Goal: Information Seeking & Learning: Learn about a topic

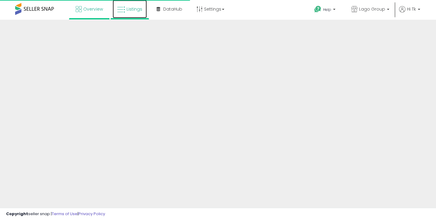
click at [132, 14] on link "Listings" at bounding box center [130, 9] width 34 height 18
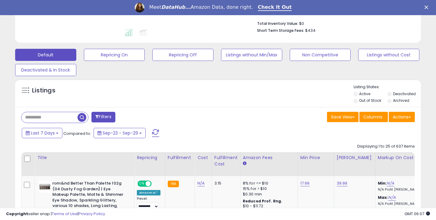
scroll to position [159, 0]
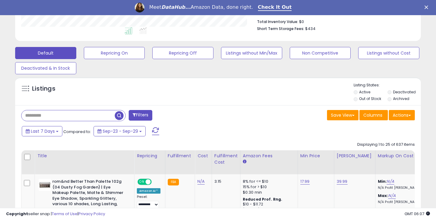
click at [31, 116] on input "text" at bounding box center [67, 115] width 93 height 11
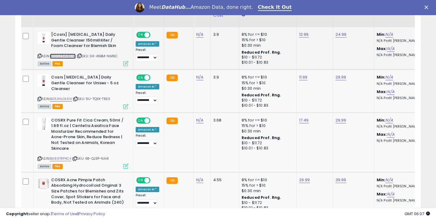
click at [61, 55] on link "B00OZ6W8DW" at bounding box center [63, 56] width 26 height 5
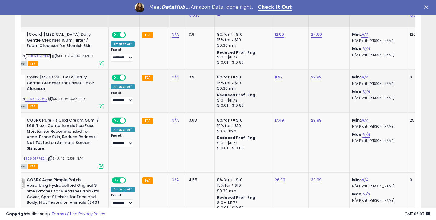
scroll to position [0, 28]
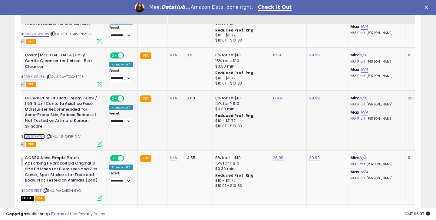
click at [41, 135] on link "B086TRP4C4" at bounding box center [34, 136] width 21 height 5
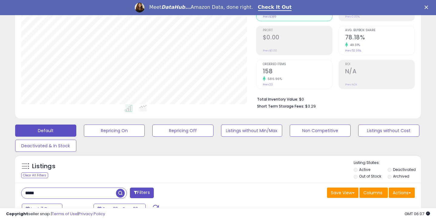
click at [51, 190] on input "*****" at bounding box center [68, 193] width 94 height 11
type input "*"
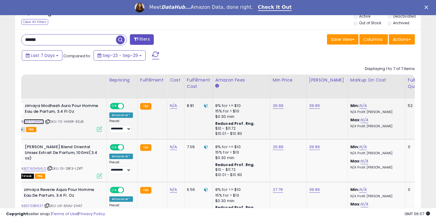
click at [38, 121] on link "B0F1Y2NVQT" at bounding box center [34, 121] width 20 height 5
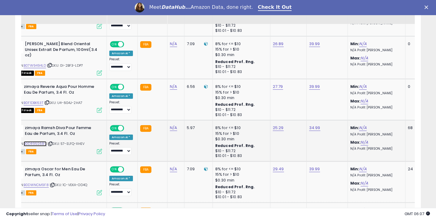
click at [31, 143] on link "B0DR95S68V" at bounding box center [35, 143] width 23 height 5
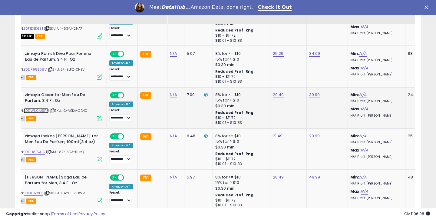
click at [39, 110] on link "B0DWNCM9F8" at bounding box center [36, 110] width 25 height 5
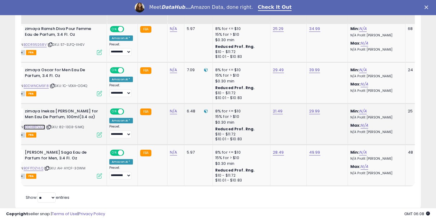
click at [41, 127] on link "B0DH8FVJJQ" at bounding box center [34, 126] width 21 height 5
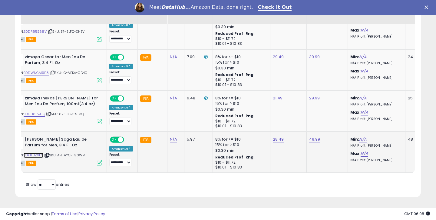
click at [39, 156] on link "B0F1TDZVLQ" at bounding box center [34, 154] width 20 height 5
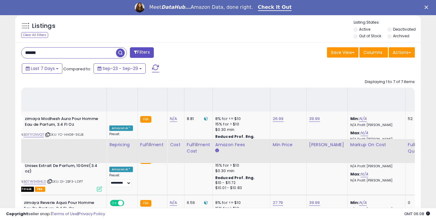
scroll to position [176, 0]
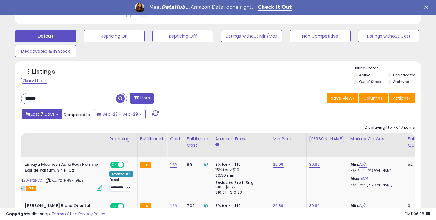
click at [54, 117] on button "Last 7 Days" at bounding box center [42, 114] width 41 height 10
click at [57, 103] on input "******" at bounding box center [68, 98] width 94 height 11
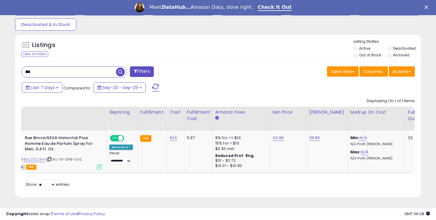
scroll to position [124, 234]
click at [28, 160] on link "B0CZSCZJHP" at bounding box center [35, 159] width 22 height 5
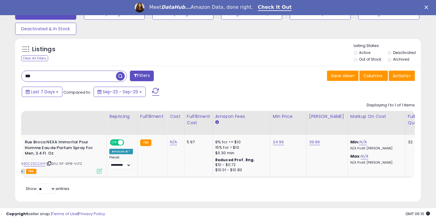
click at [33, 74] on input "***" at bounding box center [68, 76] width 94 height 11
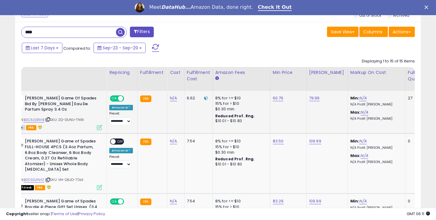
scroll to position [124, 234]
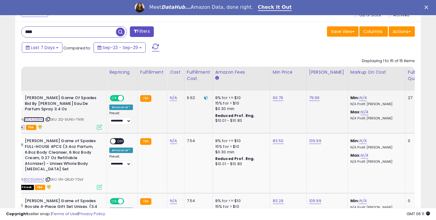
click at [34, 121] on link "B0CRJS81HB" at bounding box center [34, 119] width 21 height 5
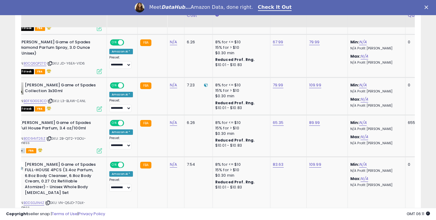
scroll to position [547, 0]
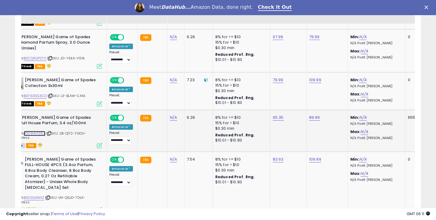
click at [42, 131] on link "B0D94VT26Z" at bounding box center [35, 133] width 22 height 5
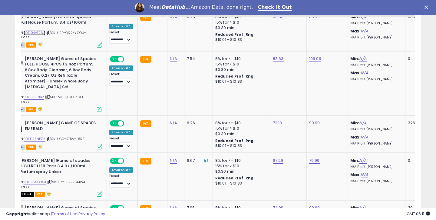
scroll to position [652, 0]
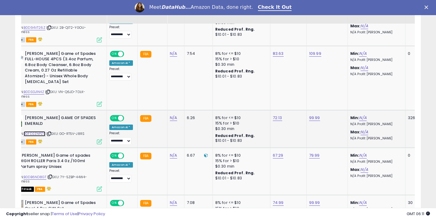
click at [40, 131] on link "B0FD2ZNPZ5" at bounding box center [35, 133] width 22 height 5
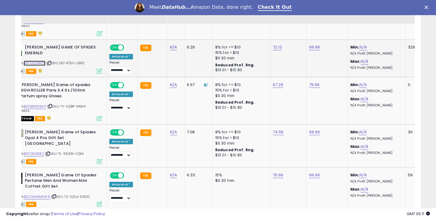
scroll to position [726, 0]
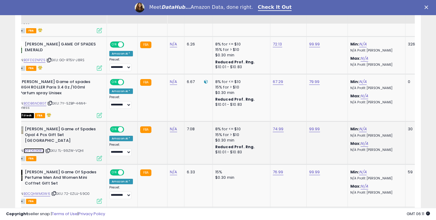
click at [40, 148] on link "B0FD63K1RZ" at bounding box center [34, 150] width 21 height 5
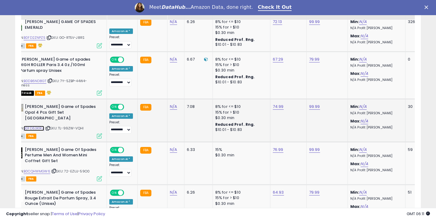
scroll to position [761, 0]
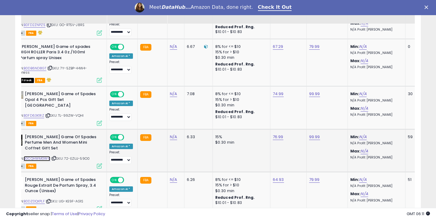
click at [44, 156] on link "B0CQHWMGW6" at bounding box center [37, 158] width 27 height 5
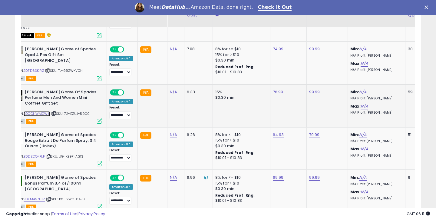
scroll to position [811, 0]
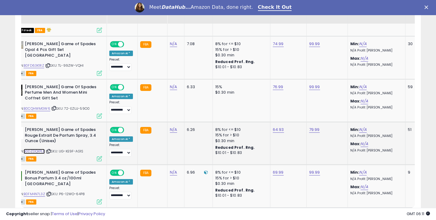
click at [41, 149] on link "B0DZDQKPLF" at bounding box center [34, 151] width 21 height 5
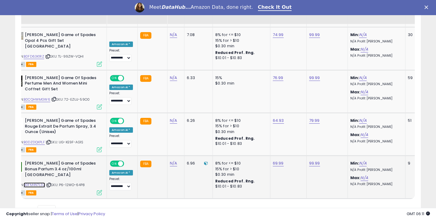
click at [39, 182] on link "B0FM4N7L3Z" at bounding box center [34, 184] width 21 height 5
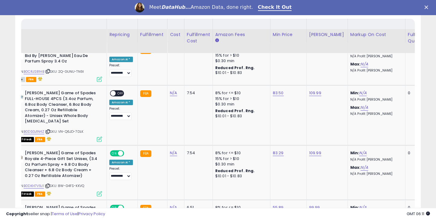
scroll to position [166, 0]
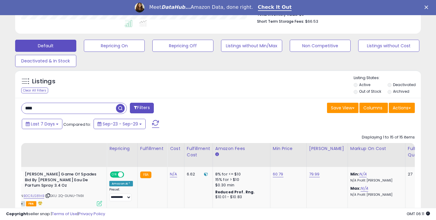
click at [32, 105] on input "****" at bounding box center [68, 108] width 94 height 11
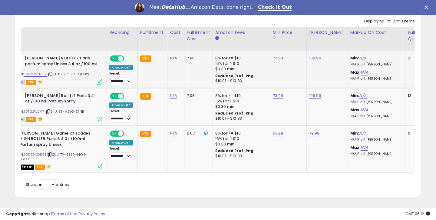
scroll to position [124, 234]
click at [38, 73] on link "B0F22WHQ37" at bounding box center [35, 73] width 23 height 5
click at [38, 111] on link "B0F22W2X1F" at bounding box center [34, 111] width 21 height 5
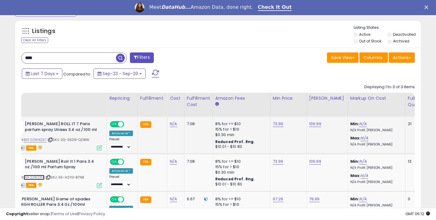
scroll to position [154, 0]
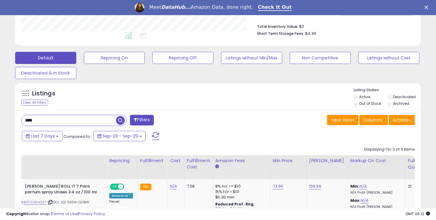
click at [51, 116] on input "****" at bounding box center [68, 120] width 94 height 11
type input "***"
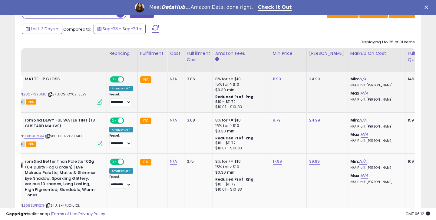
scroll to position [266, 0]
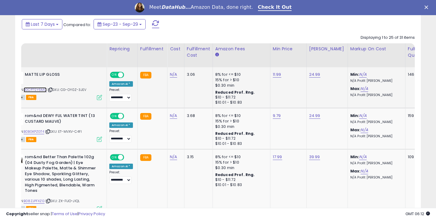
click at [40, 90] on link "B0CP7SY6MC" at bounding box center [35, 89] width 23 height 5
click at [277, 73] on link "11.99" at bounding box center [277, 74] width 8 height 6
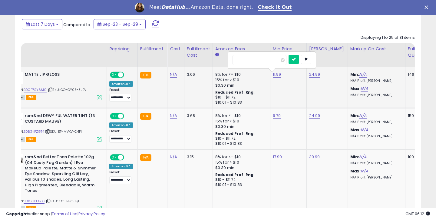
click at [246, 60] on input "*****" at bounding box center [259, 60] width 54 height 10
type input "*****"
click button "submit" at bounding box center [293, 59] width 10 height 9
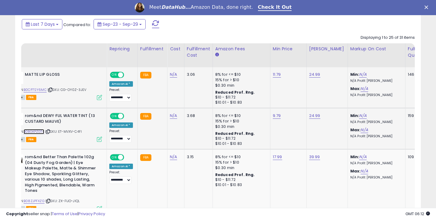
click at [37, 132] on link "B0BGKPZGT4" at bounding box center [34, 131] width 21 height 5
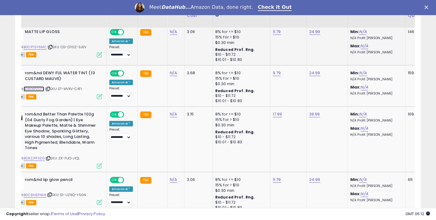
scroll to position [320, 0]
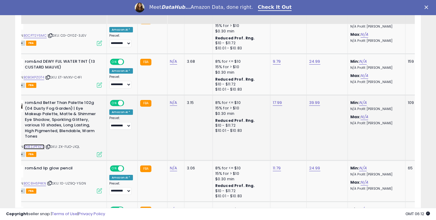
click at [38, 147] on link "B08ZJPFXZG" at bounding box center [34, 146] width 21 height 5
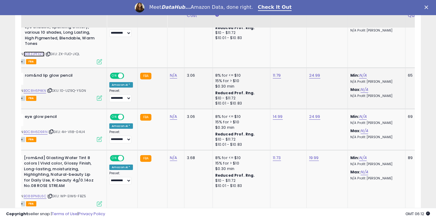
scroll to position [420, 0]
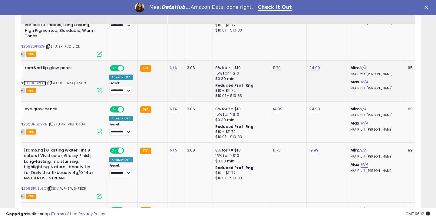
click at [38, 81] on link "B0C8H6P4KN" at bounding box center [35, 82] width 22 height 5
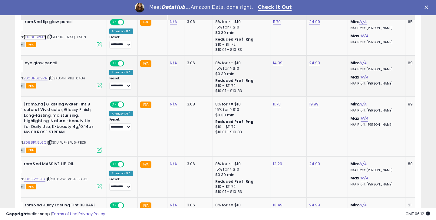
scroll to position [470, 0]
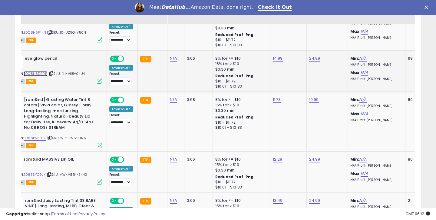
click at [35, 74] on link "B0C8H6D9RN" at bounding box center [36, 73] width 24 height 5
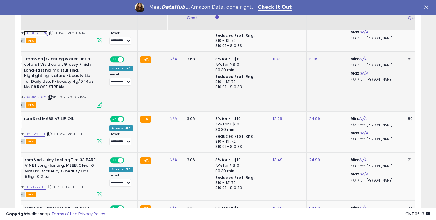
scroll to position [517, 0]
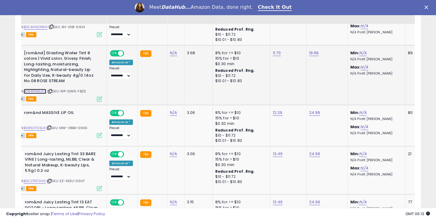
click at [40, 93] on link "B088PN8L6C" at bounding box center [35, 91] width 23 height 5
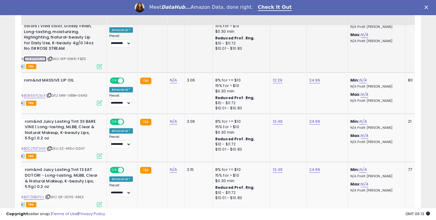
scroll to position [552, 0]
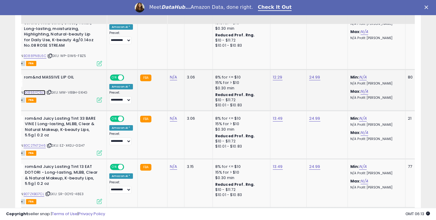
click at [36, 93] on link "B0855YC9JX" at bounding box center [35, 92] width 22 height 5
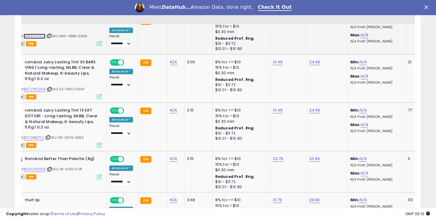
scroll to position [623, 0]
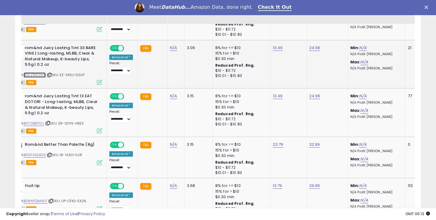
click at [35, 74] on link "B0C2TN72H6" at bounding box center [35, 74] width 22 height 5
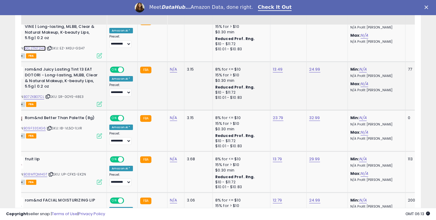
scroll to position [652, 0]
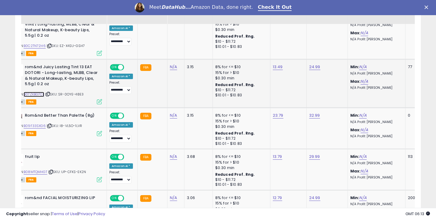
click at [42, 93] on link "B07ZKBG7CL" at bounding box center [34, 94] width 21 height 5
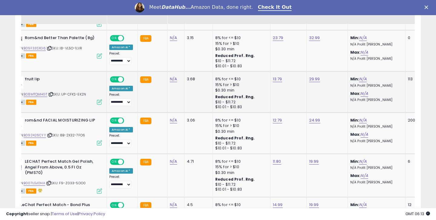
scroll to position [731, 0]
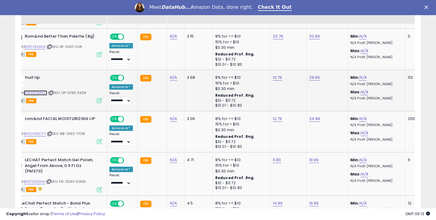
click at [42, 92] on link "B08MTQMHGT" at bounding box center [36, 92] width 24 height 5
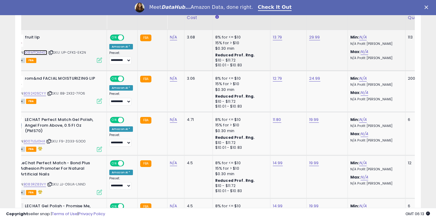
scroll to position [777, 0]
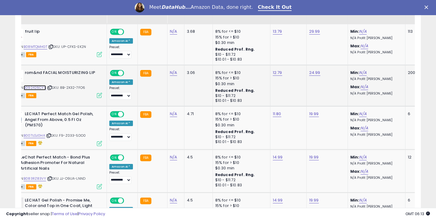
click at [42, 89] on link "B092426CYY" at bounding box center [35, 87] width 22 height 5
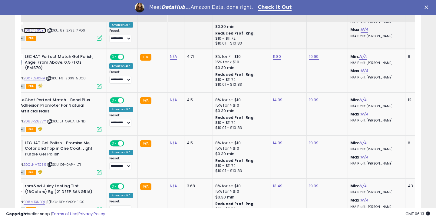
scroll to position [835, 0]
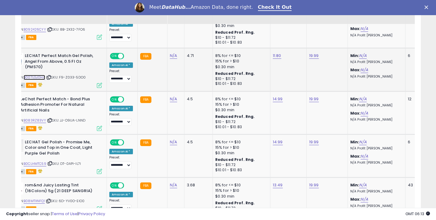
click at [36, 75] on link "B007LGJ0HA" at bounding box center [34, 77] width 21 height 5
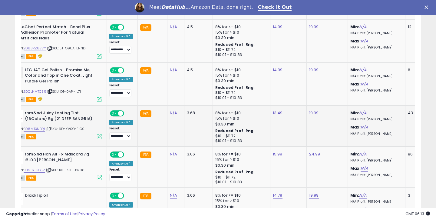
scroll to position [918, 0]
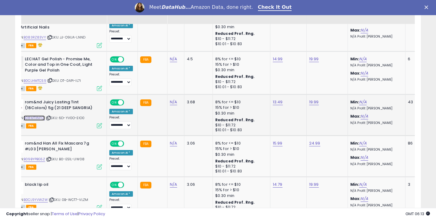
click at [37, 119] on link "B08MTXNFQ1" at bounding box center [34, 117] width 21 height 5
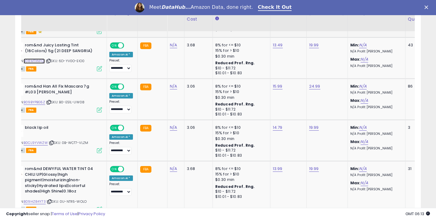
scroll to position [984, 0]
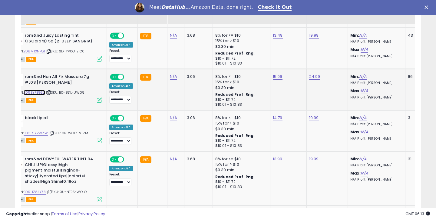
click at [40, 93] on link "B09BYPBG5Z" at bounding box center [34, 92] width 21 height 5
click at [39, 94] on link "B09BYPBG5Z" at bounding box center [34, 92] width 21 height 5
click at [273, 77] on link "15.99" at bounding box center [278, 77] width 10 height 6
click at [244, 64] on input "*****" at bounding box center [260, 62] width 54 height 10
type input "*****"
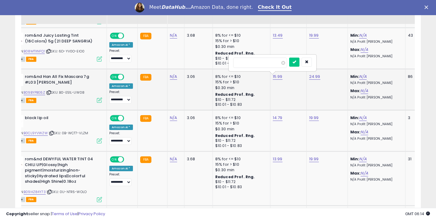
click button "submit" at bounding box center [294, 61] width 10 height 9
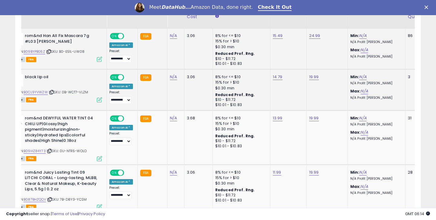
scroll to position [1030, 0]
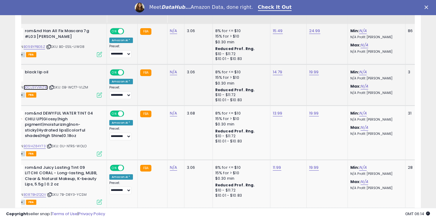
click at [37, 87] on link "B0CL9YVWZW" at bounding box center [36, 87] width 24 height 5
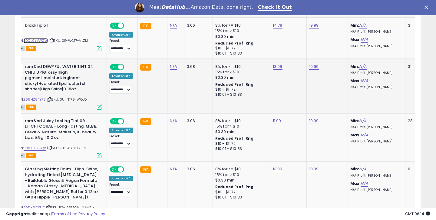
scroll to position [1081, 0]
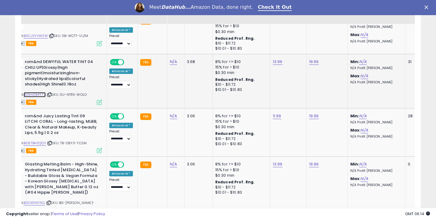
click at [37, 93] on link "B09HZ84Y73" at bounding box center [35, 94] width 22 height 5
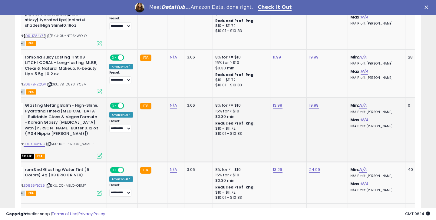
scroll to position [1148, 0]
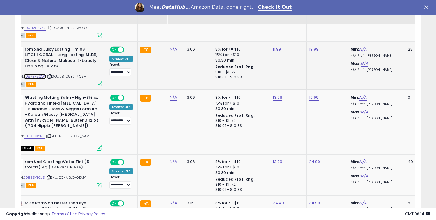
click at [45, 77] on link "B087BHZQQV" at bounding box center [35, 76] width 22 height 5
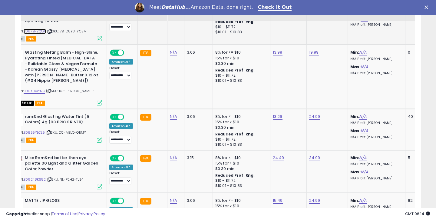
scroll to position [1201, 0]
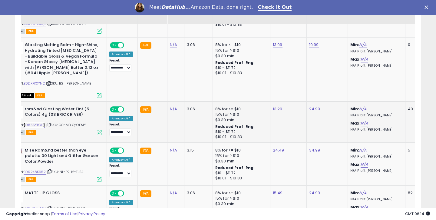
click at [41, 122] on link "B0855YLCL5" at bounding box center [34, 124] width 21 height 5
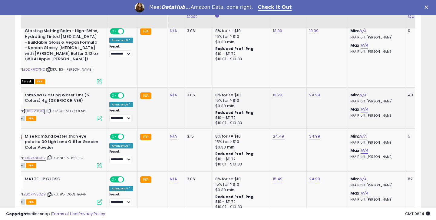
scroll to position [1220, 0]
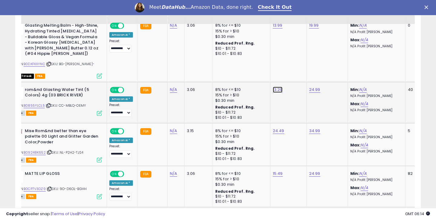
click at [275, 87] on link "13.29" at bounding box center [278, 90] width 10 height 6
click at [245, 66] on input "*****" at bounding box center [260, 66] width 54 height 10
type input "*****"
click button "submit" at bounding box center [294, 65] width 10 height 9
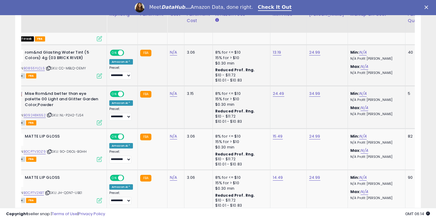
scroll to position [1266, 0]
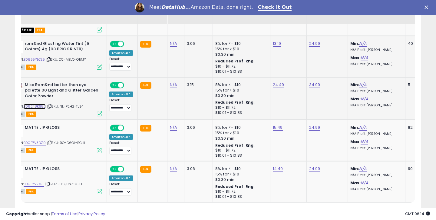
click at [39, 104] on link "B09248K652" at bounding box center [35, 106] width 22 height 5
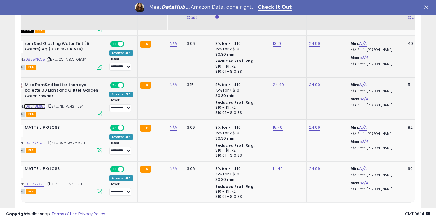
scroll to position [1292, 0]
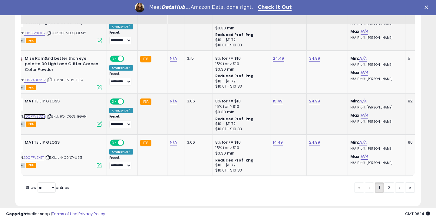
click at [41, 114] on link "B0CP7V3DZ9" at bounding box center [35, 116] width 22 height 5
click at [39, 155] on link "B0CP7V2XBT" at bounding box center [34, 157] width 20 height 5
click at [275, 139] on link "14.49" at bounding box center [278, 142] width 10 height 6
click at [246, 121] on input "*****" at bounding box center [260, 118] width 54 height 10
type input "*****"
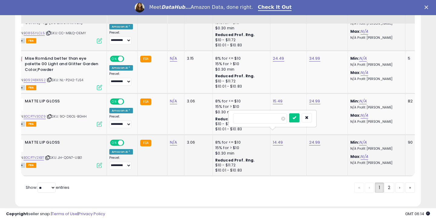
click button "submit" at bounding box center [294, 117] width 10 height 9
click at [388, 182] on link "2" at bounding box center [389, 187] width 10 height 10
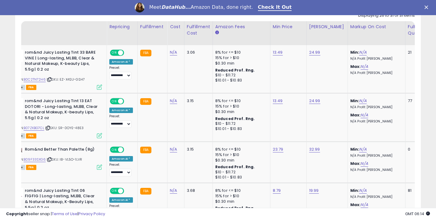
scroll to position [288, 0]
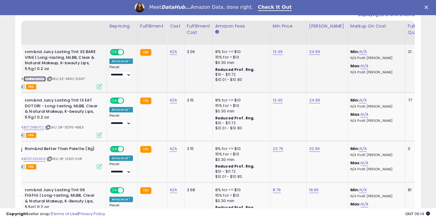
click at [43, 79] on link "B0C2TN72H6" at bounding box center [35, 78] width 22 height 5
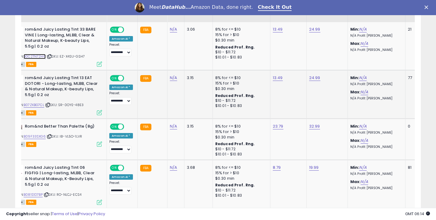
scroll to position [314, 0]
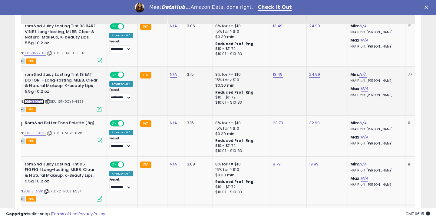
click at [41, 103] on link "B07ZKBG7CL" at bounding box center [34, 101] width 21 height 5
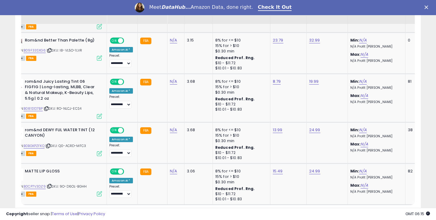
scroll to position [400, 0]
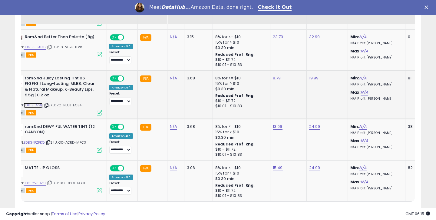
click at [41, 104] on link "B081S1D7BP" at bounding box center [33, 105] width 19 height 5
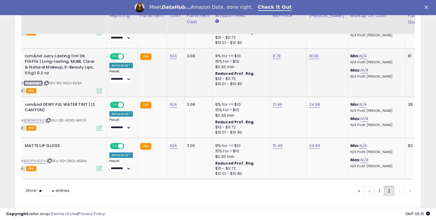
scroll to position [434, 0]
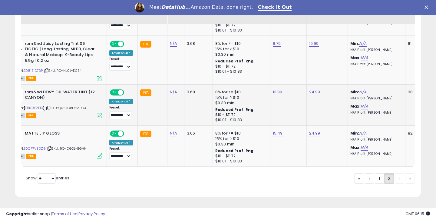
click at [39, 108] on link "B0BGKPZFKQ" at bounding box center [34, 107] width 21 height 5
click at [34, 147] on link "B0CP7V3DZ9" at bounding box center [35, 148] width 22 height 5
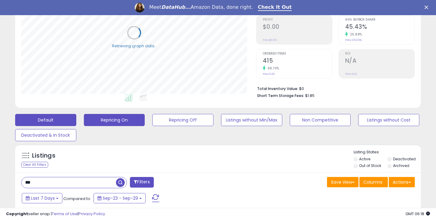
scroll to position [150, 0]
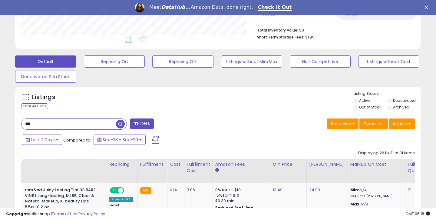
click at [77, 122] on input "***" at bounding box center [68, 124] width 94 height 11
click at [121, 125] on span "button" at bounding box center [120, 123] width 9 height 9
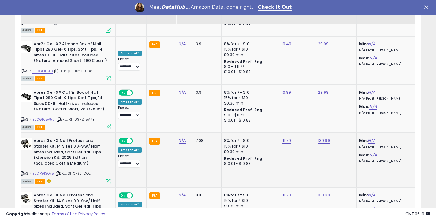
scroll to position [0, 18]
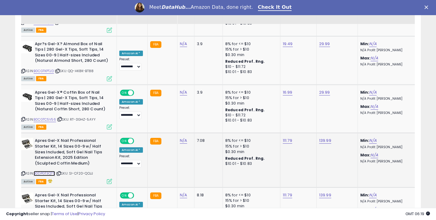
click at [51, 171] on link "B0DPGT3Q75" at bounding box center [44, 173] width 21 height 5
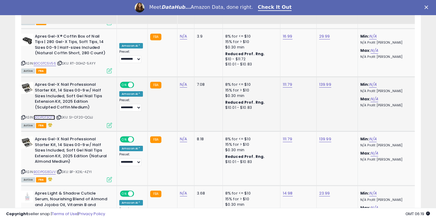
scroll to position [0, 27]
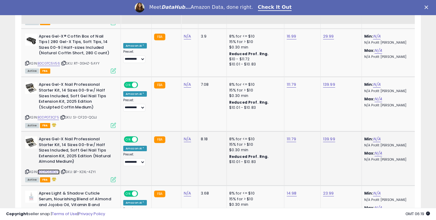
click at [57, 169] on link "B0DPGS8DJV" at bounding box center [49, 171] width 22 height 5
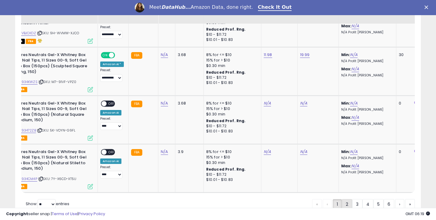
click at [345, 199] on link "2" at bounding box center [347, 204] width 10 height 10
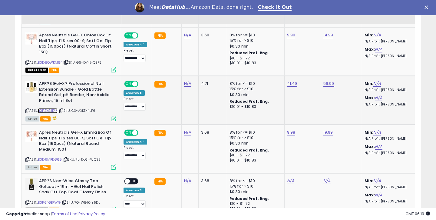
click at [54, 110] on link "B0F2XGJD1K" at bounding box center [48, 110] width 20 height 5
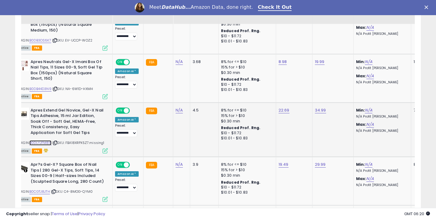
click at [45, 140] on link "B0DLYJFM88" at bounding box center [40, 142] width 22 height 5
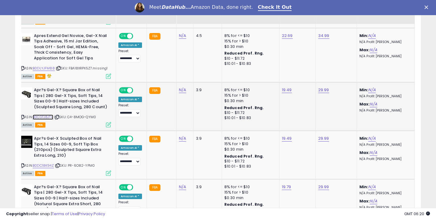
click at [50, 114] on link "B0CGTJ8JTH" at bounding box center [43, 116] width 21 height 5
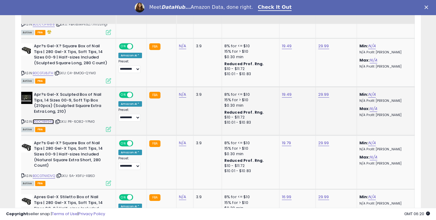
click at [50, 119] on link "B0DC18K94Z" at bounding box center [43, 121] width 21 height 5
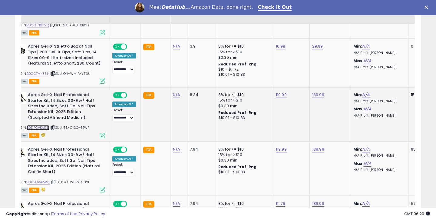
click at [41, 125] on link "B0DPGVKM7D" at bounding box center [38, 127] width 23 height 5
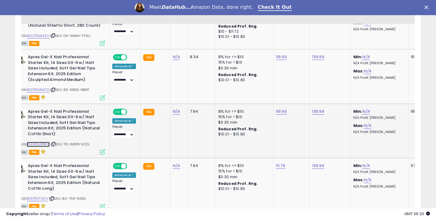
click at [44, 142] on link "B0DPGV4PW6" at bounding box center [38, 144] width 23 height 5
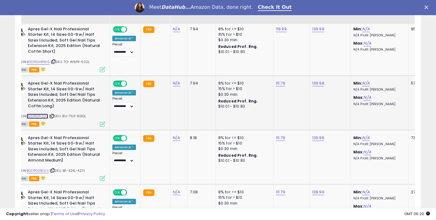
click at [42, 113] on link "B0DPGTF2DV" at bounding box center [37, 115] width 21 height 5
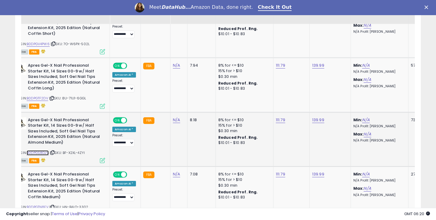
click at [34, 150] on link "B0DPGS8DJV" at bounding box center [38, 152] width 22 height 5
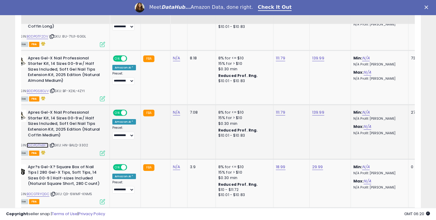
click at [40, 142] on link "B0DPGTN8FV" at bounding box center [38, 144] width 22 height 5
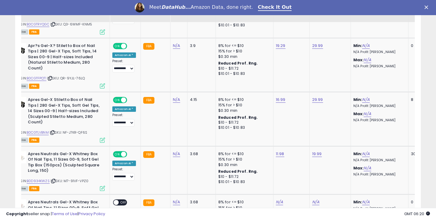
scroll to position [1349, 0]
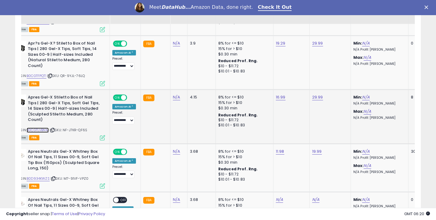
click at [34, 127] on link "B0CGTLVBNM" at bounding box center [38, 129] width 22 height 5
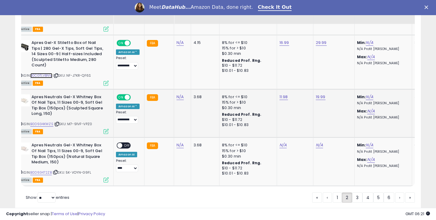
scroll to position [0, 28]
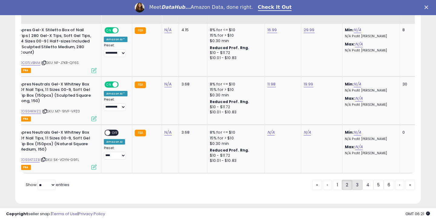
click at [356, 179] on link "3" at bounding box center [357, 184] width 10 height 10
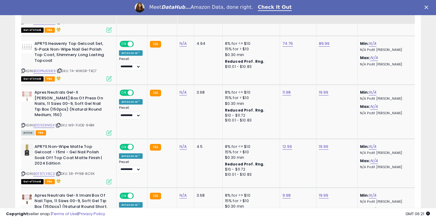
scroll to position [0, 26]
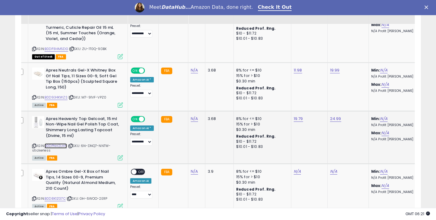
click at [54, 143] on link "B0DPNH2LHN" at bounding box center [55, 145] width 22 height 5
click at [368, 218] on link "4" at bounding box center [367, 223] width 11 height 10
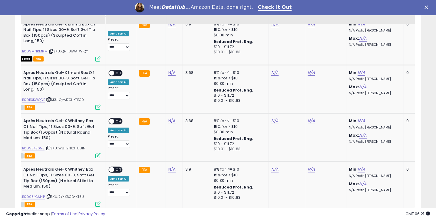
click at [376, 216] on link "5" at bounding box center [378, 221] width 10 height 10
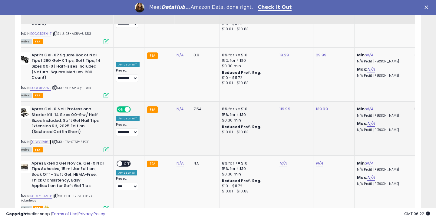
click at [44, 139] on link "B0DPGTV16D" at bounding box center [40, 141] width 21 height 5
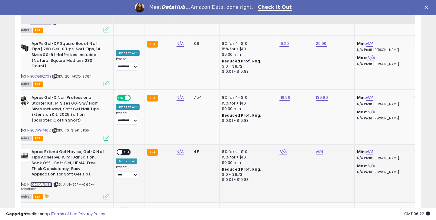
click at [47, 182] on link "B0DLYJFM88" at bounding box center [41, 184] width 22 height 5
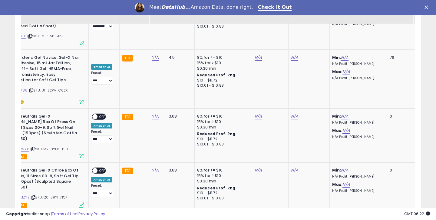
click at [386, 217] on link "6" at bounding box center [388, 222] width 11 height 10
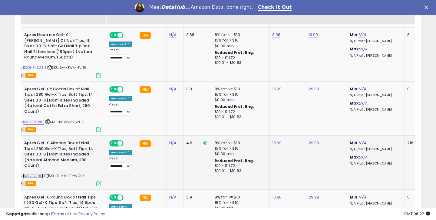
click at [42, 173] on link "B0CGTCF417" at bounding box center [33, 175] width 20 height 5
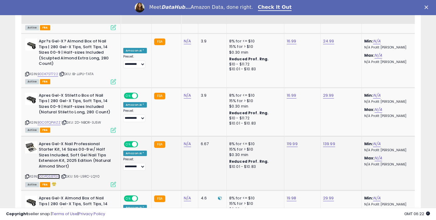
click at [54, 174] on link "B0DPGS8TG8" at bounding box center [49, 176] width 22 height 5
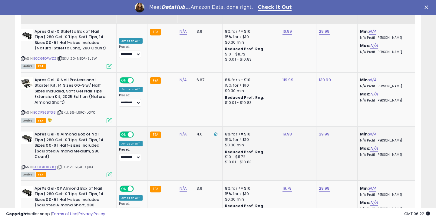
click at [52, 142] on div "ASIN: B0CGTDTGHQ | SKU: V1-5Q4H-QXI3 Active FBA" at bounding box center [66, 153] width 91 height 45
click at [50, 164] on link "B0CGTDTGHQ" at bounding box center [44, 166] width 22 height 5
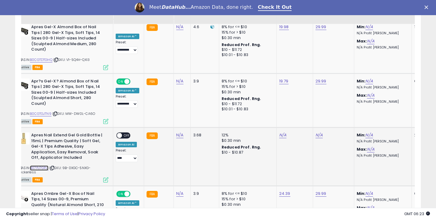
click at [41, 165] on link "B07PJ7GPJ1" at bounding box center [39, 167] width 18 height 5
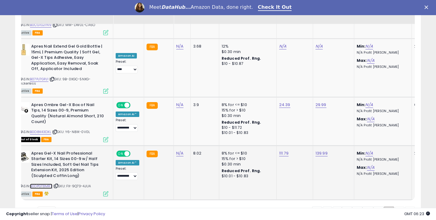
click at [49, 183] on link "B0DPGT8MRX" at bounding box center [41, 185] width 22 height 5
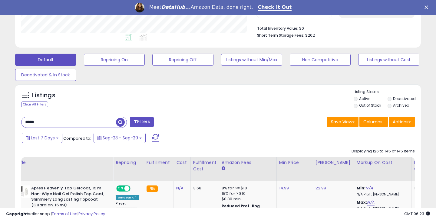
click at [46, 124] on input "*****" at bounding box center [68, 122] width 94 height 11
type input "******"
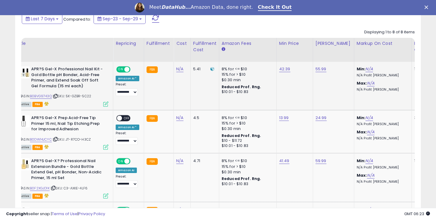
click at [43, 93] on div "ASIN: B0BVG9743Q | SKU: 5K-GZBR-5C22 Active FBA" at bounding box center [63, 86] width 91 height 40
click at [42, 96] on link "B0BVG9743Q" at bounding box center [41, 95] width 22 height 5
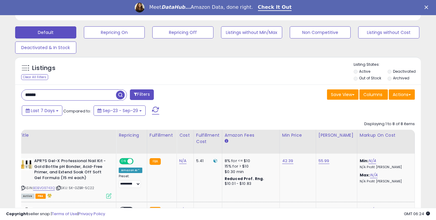
click at [267, 71] on div "Listings Clear All Filters Listing States:" at bounding box center [217, 72] width 405 height 21
